Goal: Entertainment & Leisure: Consume media (video, audio)

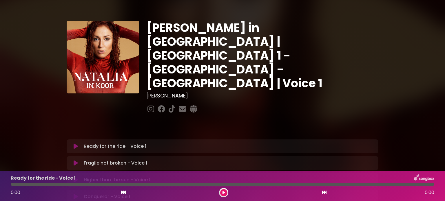
click at [77, 144] on icon at bounding box center [76, 147] width 4 height 6
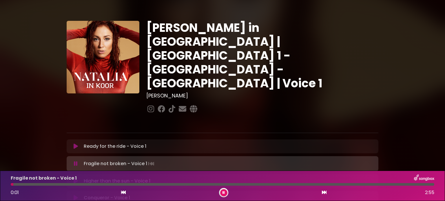
drag, startPoint x: 70, startPoint y: 121, endPoint x: 72, endPoint y: 123, distance: 3.5
click at [72, 140] on div "Ready for the ride - Voice 1 Loading Track... Name" at bounding box center [223, 147] width 312 height 14
click at [75, 144] on icon at bounding box center [76, 147] width 4 height 6
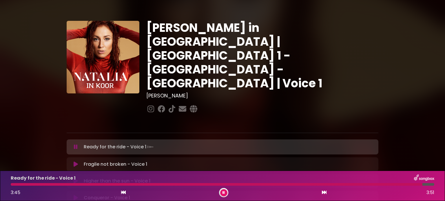
click at [76, 162] on icon at bounding box center [76, 165] width 4 height 6
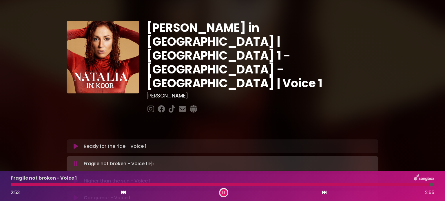
click at [76, 161] on icon at bounding box center [76, 164] width 4 height 6
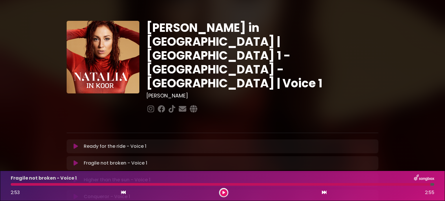
click at [75, 160] on icon at bounding box center [76, 163] width 4 height 6
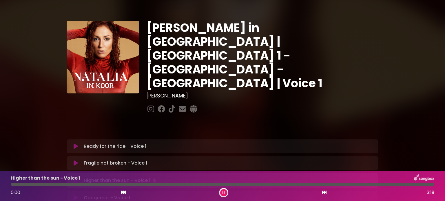
click at [225, 193] on button at bounding box center [223, 192] width 7 height 7
click at [72, 160] on button at bounding box center [75, 163] width 11 height 6
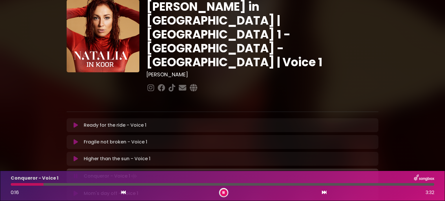
scroll to position [58, 0]
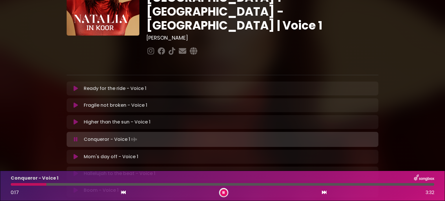
click at [75, 119] on icon at bounding box center [76, 122] width 4 height 6
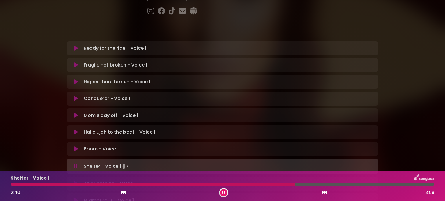
scroll to position [174, 0]
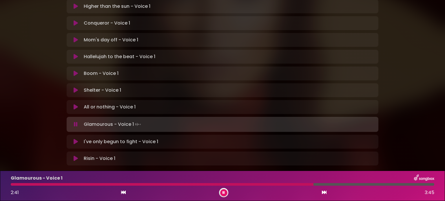
click at [77, 139] on icon at bounding box center [76, 142] width 4 height 6
